Goal: Task Accomplishment & Management: Complete application form

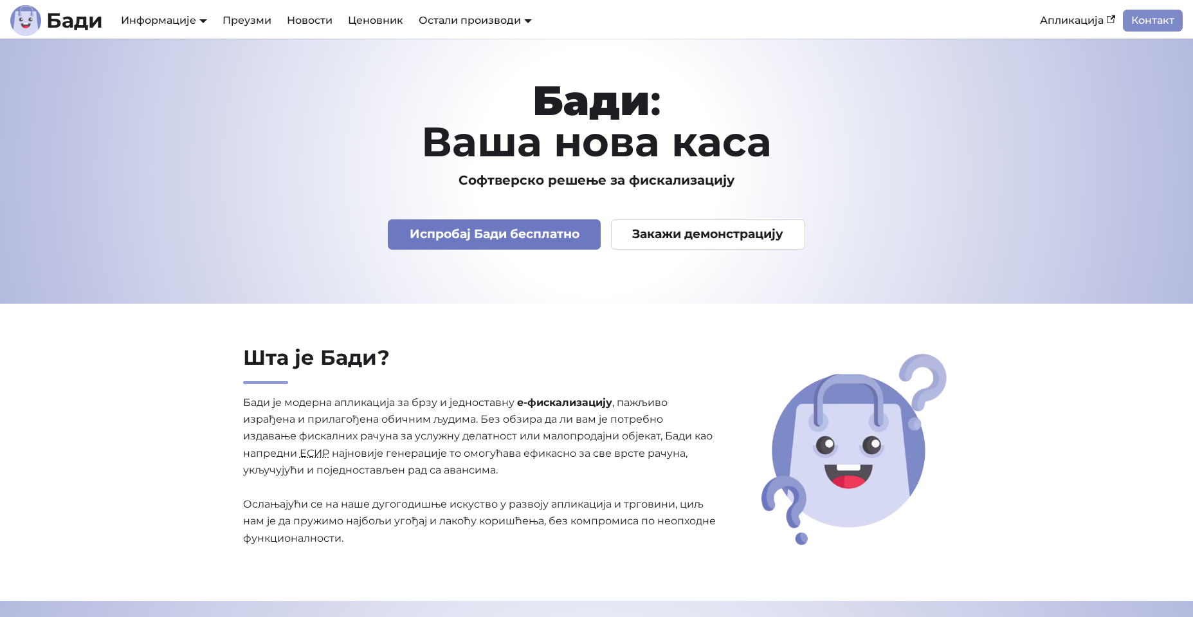
click at [444, 238] on link "Испробај Бади бесплатно" at bounding box center [494, 234] width 213 height 30
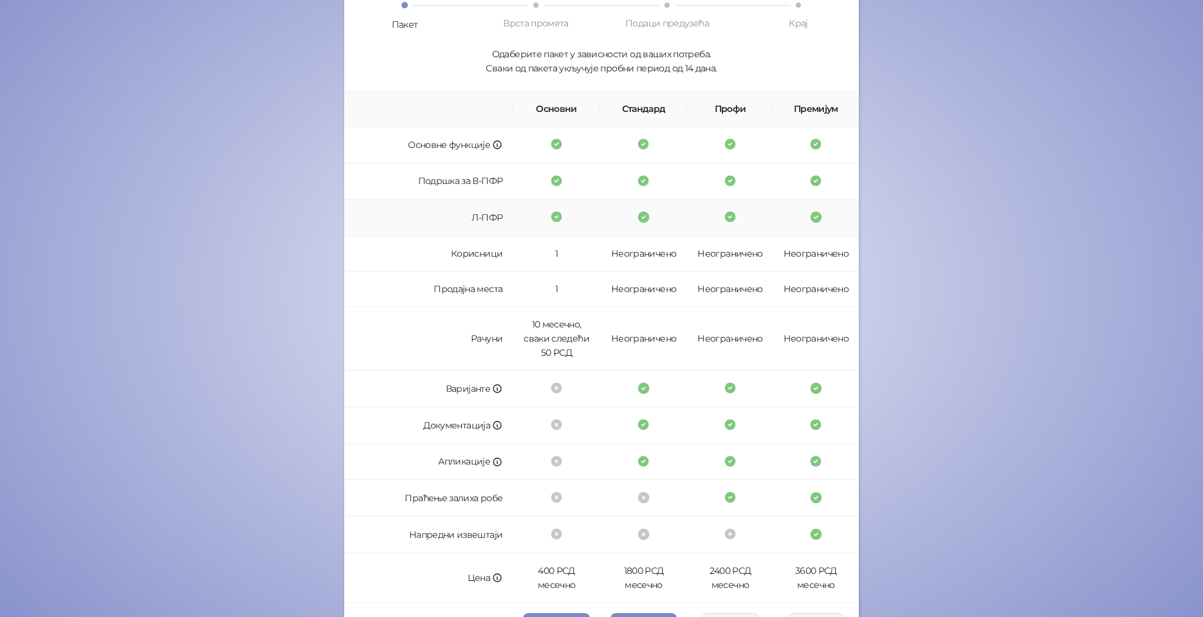
scroll to position [222, 0]
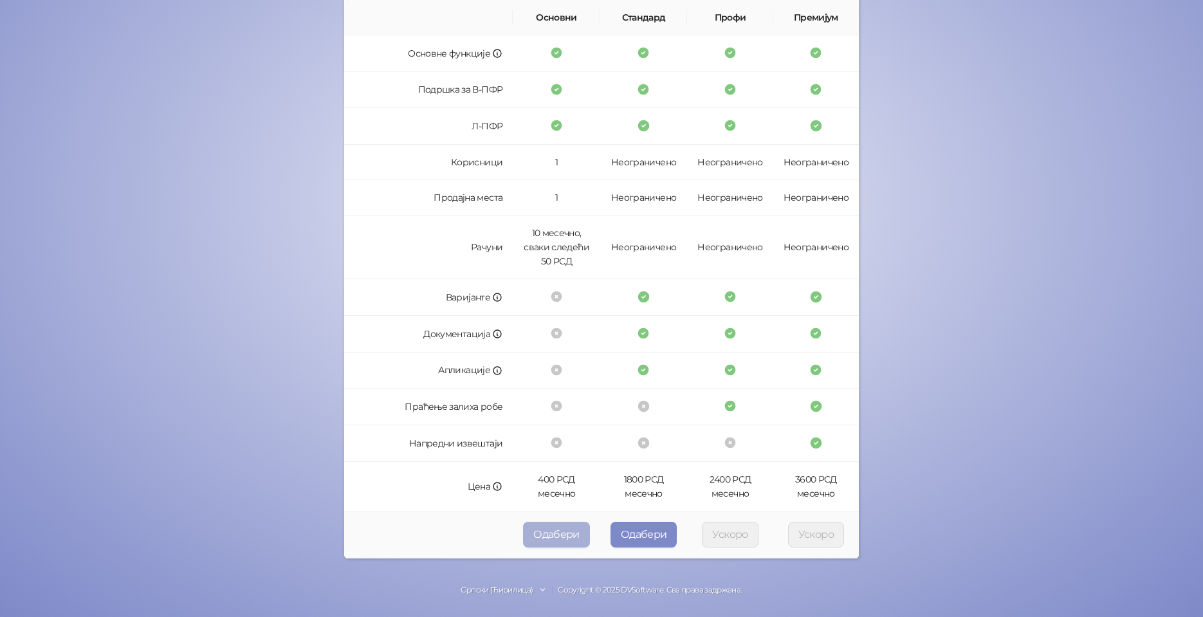
click at [561, 523] on button "Одабери" at bounding box center [556, 535] width 67 height 26
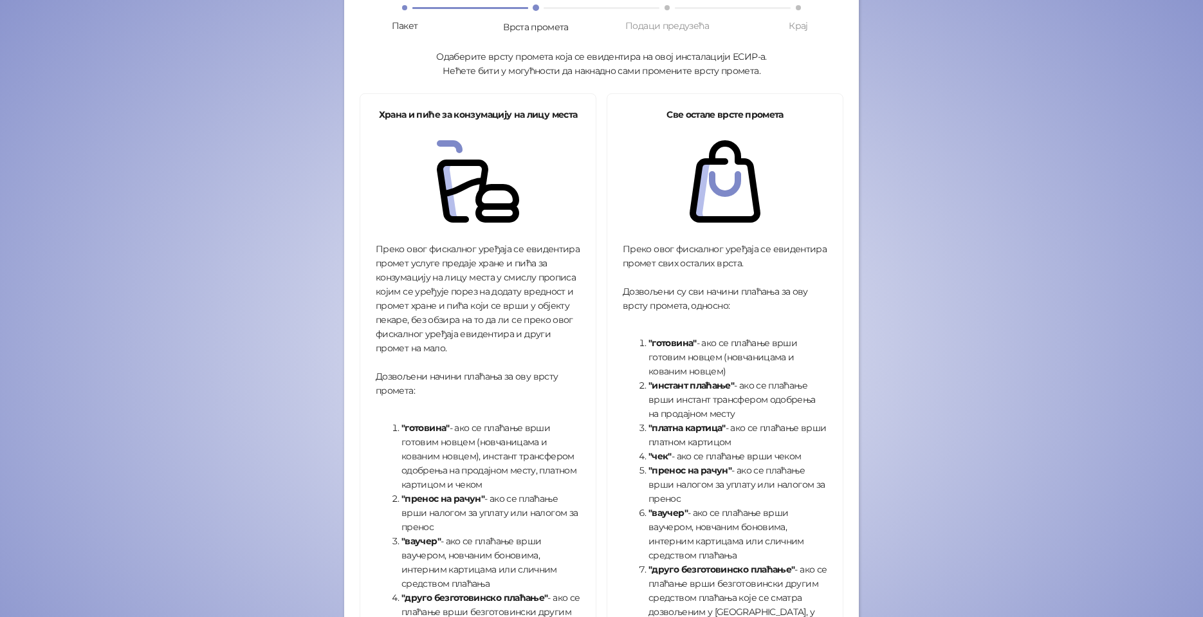
scroll to position [87, 0]
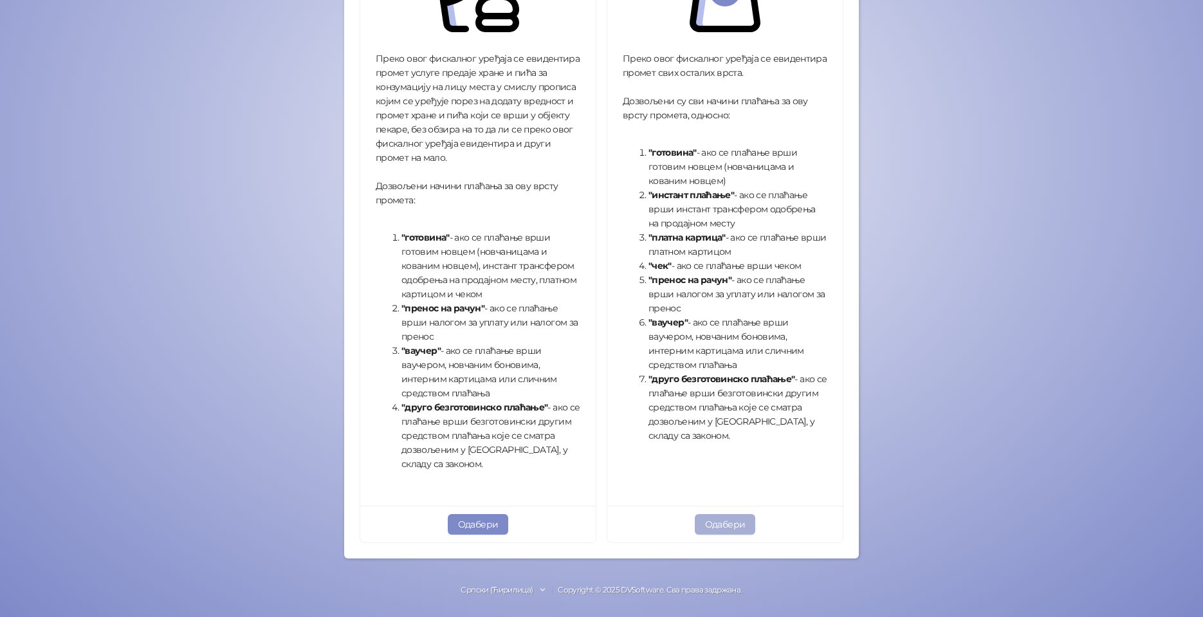
click at [744, 528] on button "Одабери" at bounding box center [725, 524] width 61 height 21
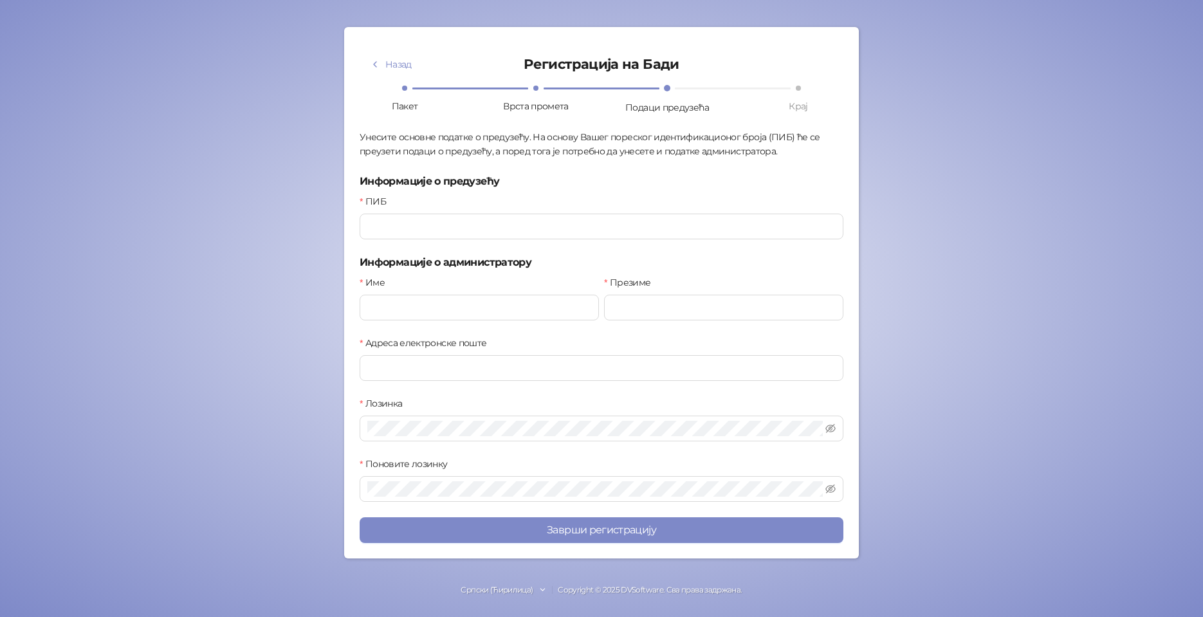
scroll to position [51, 0]
